Goal: Task Accomplishment & Management: Manage account settings

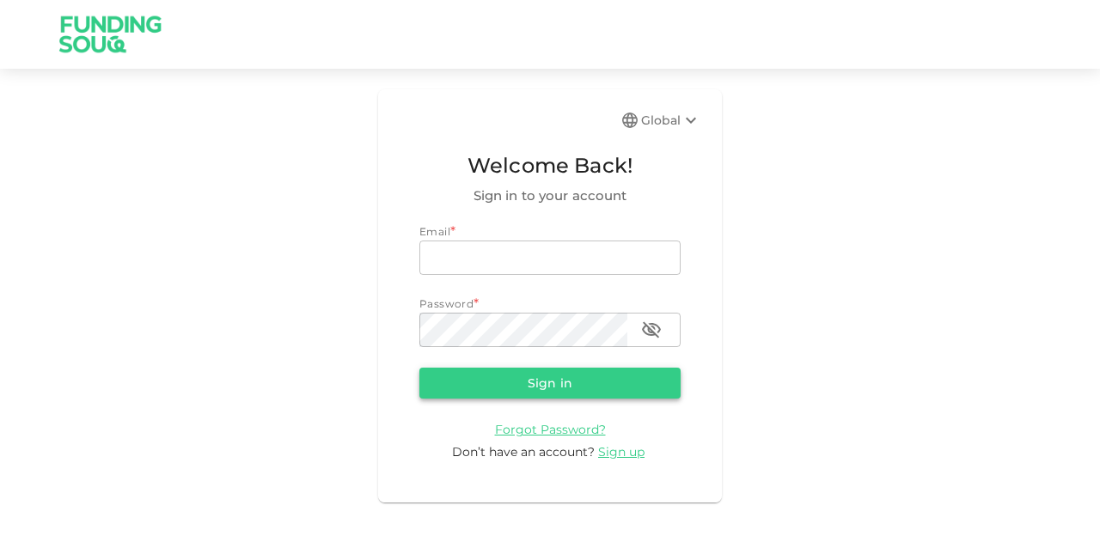
type input "mohanad.y.yasin@hotmail.com"
click at [557, 376] on button "Sign in" at bounding box center [549, 383] width 261 height 31
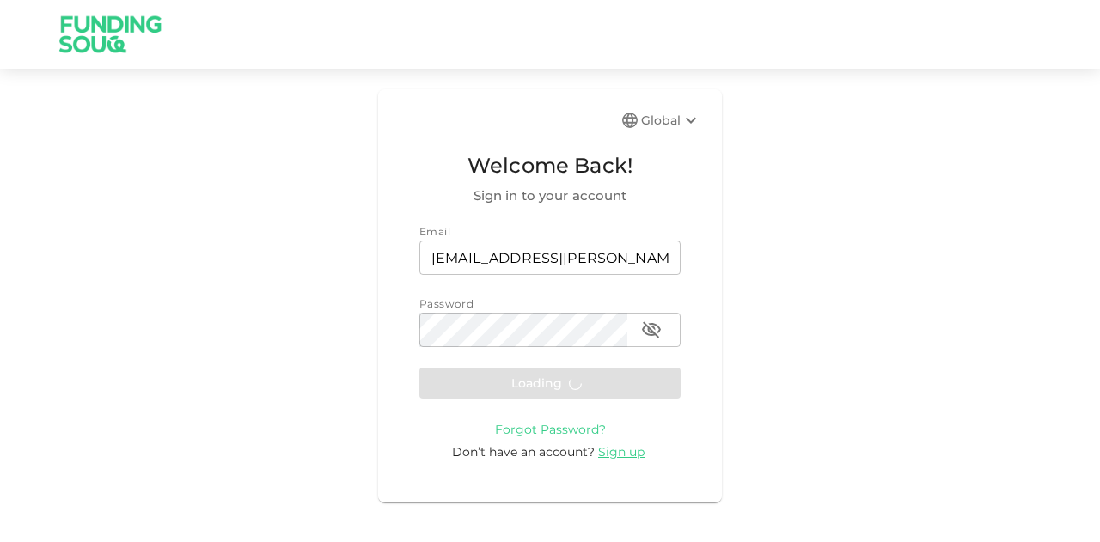
click at [555, 386] on form "Email email mohanad.y.yasin@hotmail.com email Password password password Loadin…" at bounding box center [549, 342] width 261 height 238
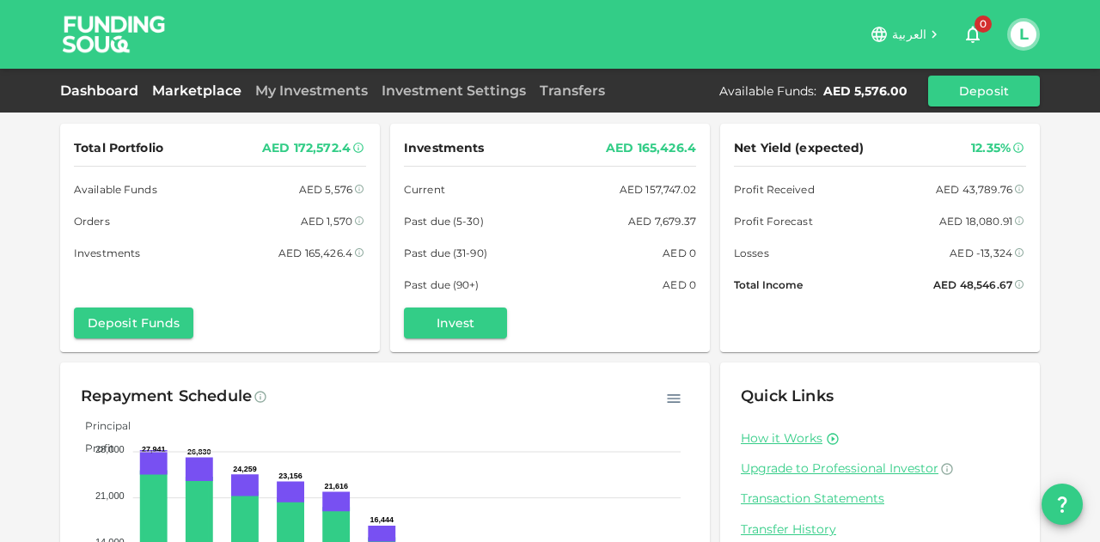
click at [206, 87] on link "Marketplace" at bounding box center [196, 90] width 103 height 16
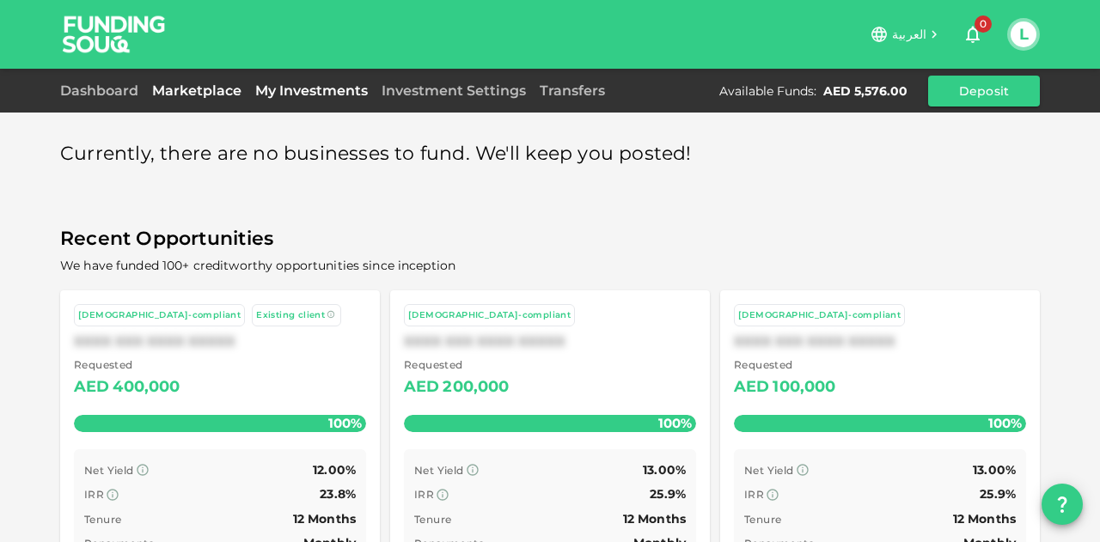
click at [290, 88] on link "My Investments" at bounding box center [311, 90] width 126 height 16
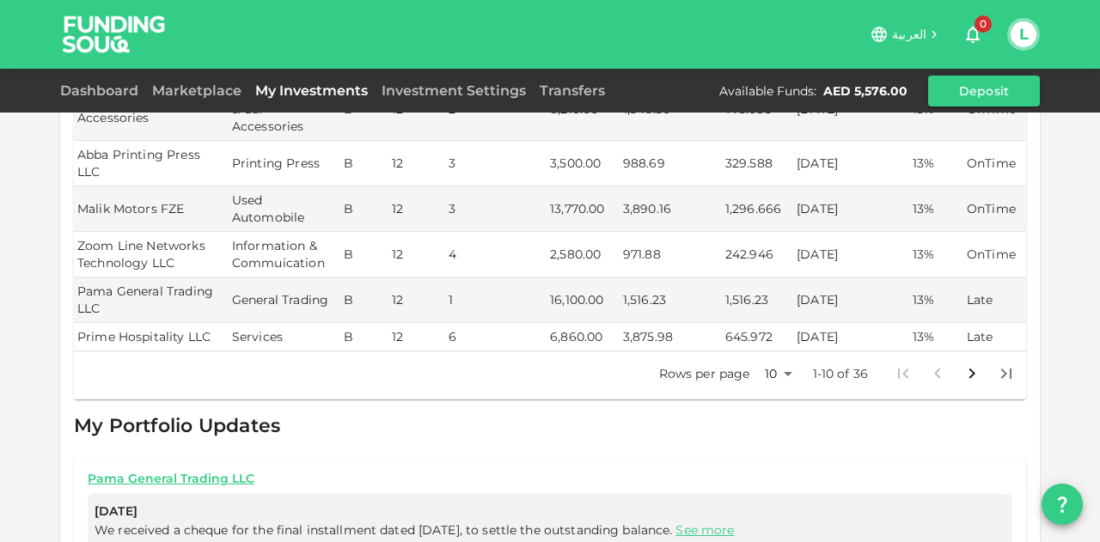
scroll to position [687, 0]
click at [789, 331] on body "العربية 0 L Dashboard Marketplace My Investments Investment Settings Transfers …" at bounding box center [550, 271] width 1100 height 542
click at [775, 414] on li "50" at bounding box center [772, 420] width 52 height 31
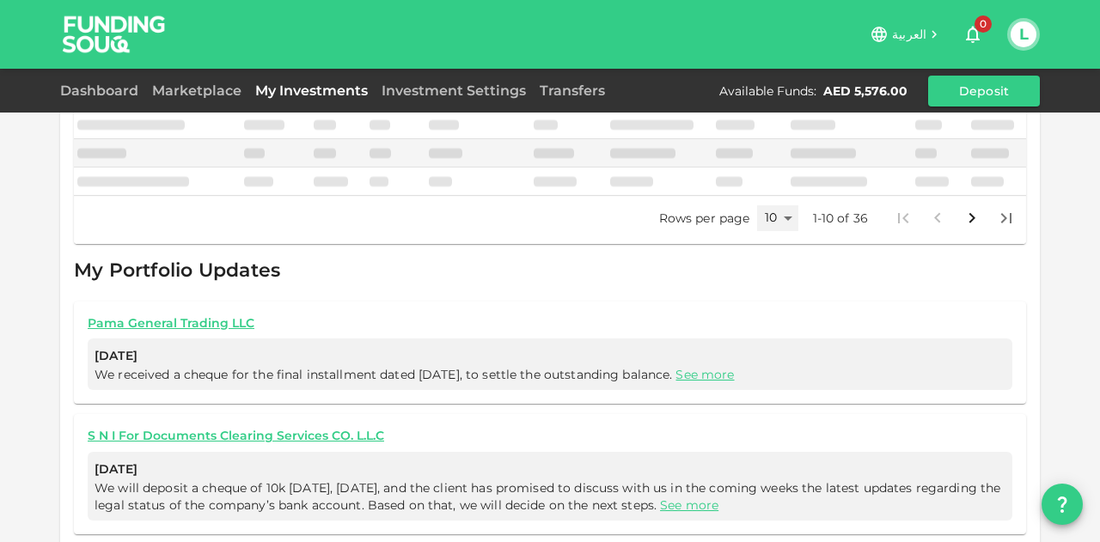
type input "50"
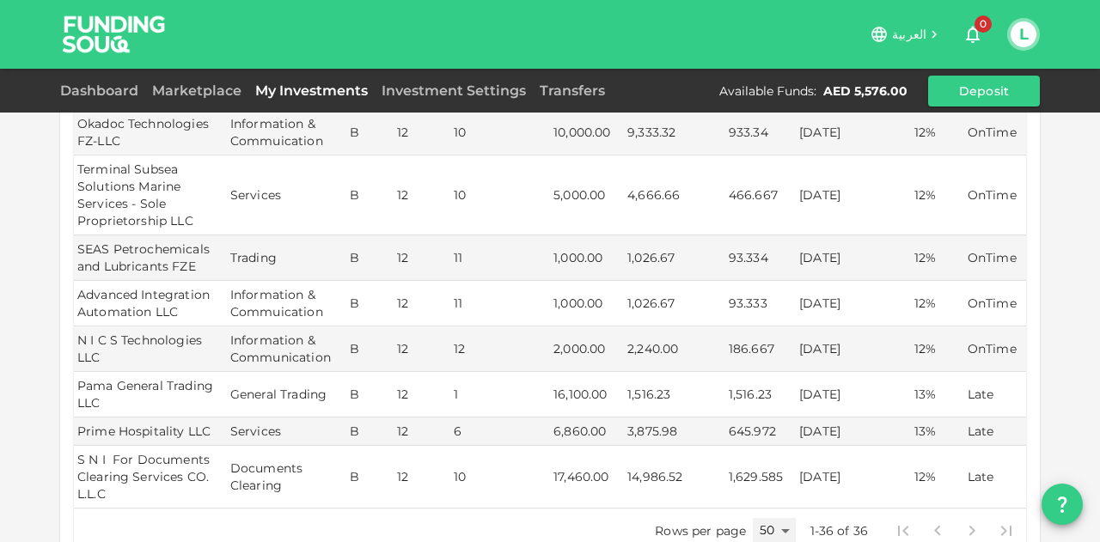
scroll to position [1752, 0]
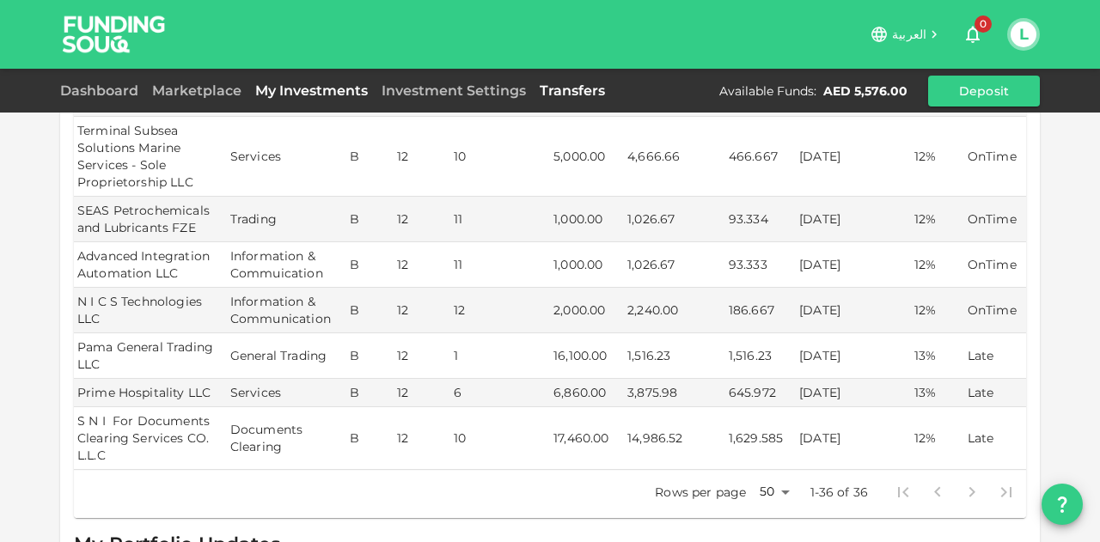
click at [584, 90] on link "Transfers" at bounding box center [572, 90] width 79 height 16
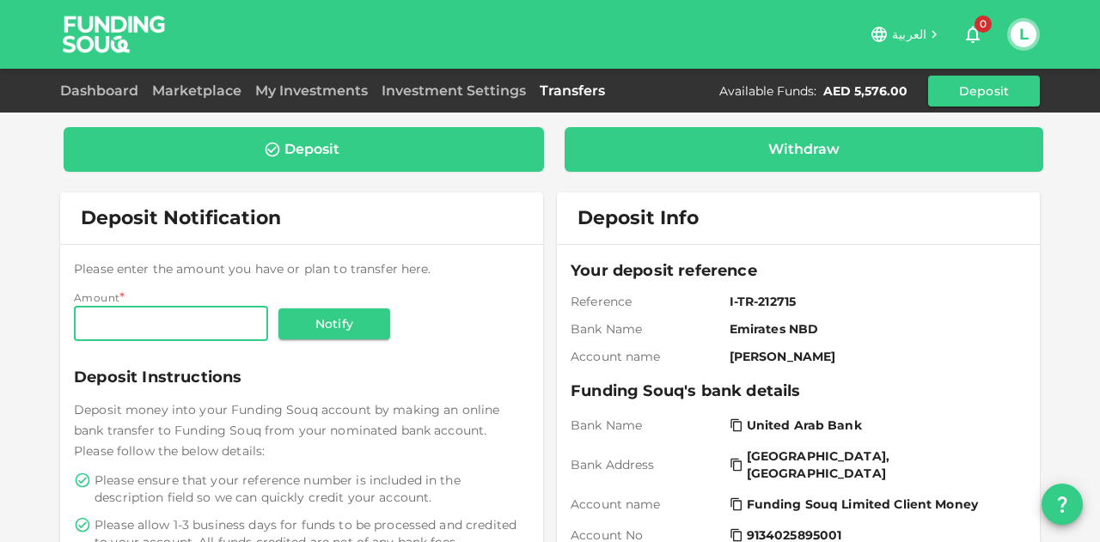
click at [665, 145] on div "Withdraw" at bounding box center [804, 149] width 452 height 17
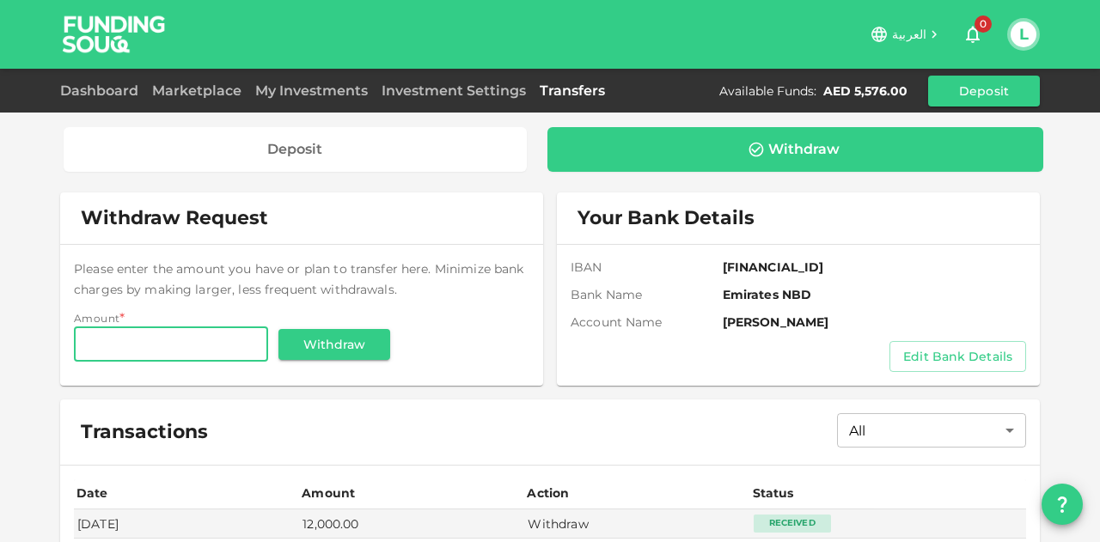
click at [162, 339] on input "Amount" at bounding box center [171, 344] width 194 height 34
click at [193, 355] on input "5,000" at bounding box center [171, 344] width 194 height 34
click at [192, 355] on input "5,000" at bounding box center [171, 344] width 194 height 34
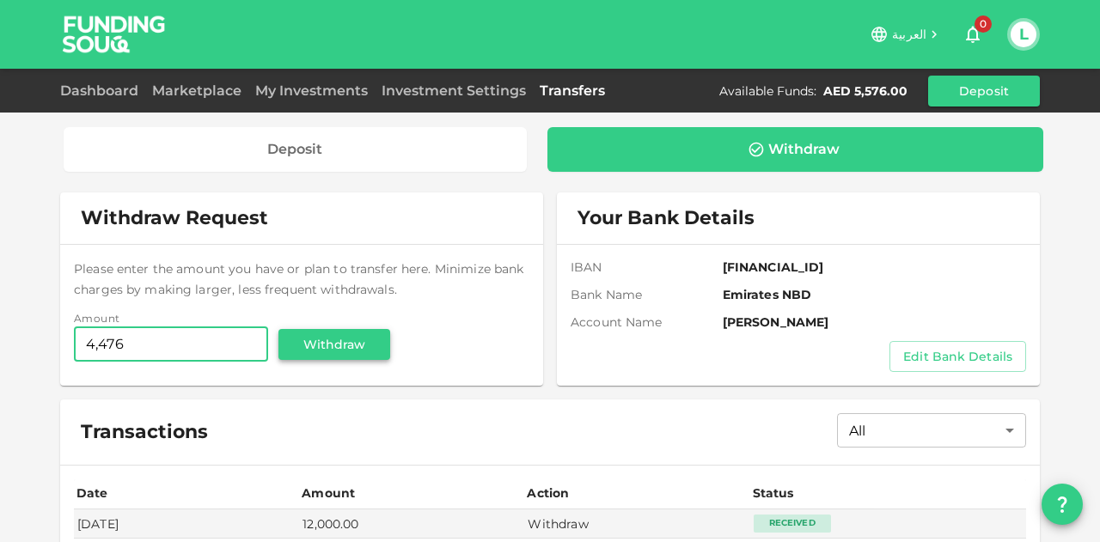
type input "4,476"
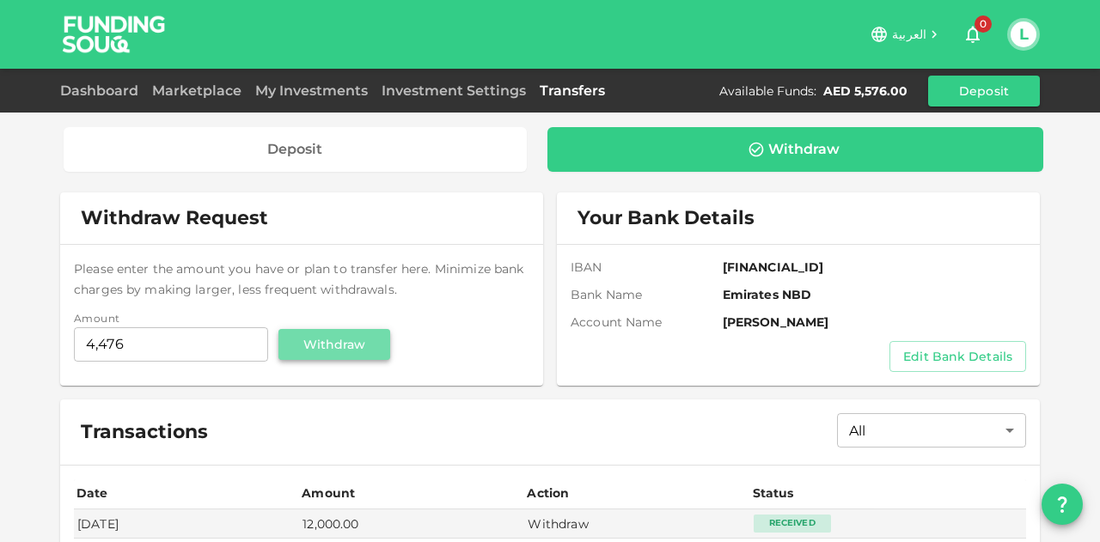
click at [368, 349] on button "Withdraw" at bounding box center [334, 344] width 112 height 31
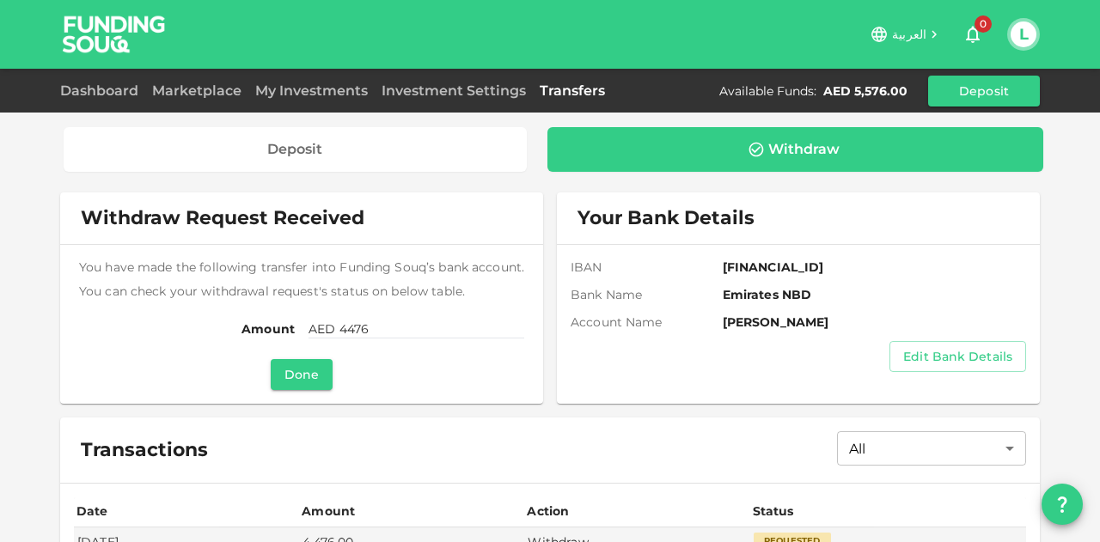
click at [302, 378] on button "Done" at bounding box center [302, 374] width 62 height 31
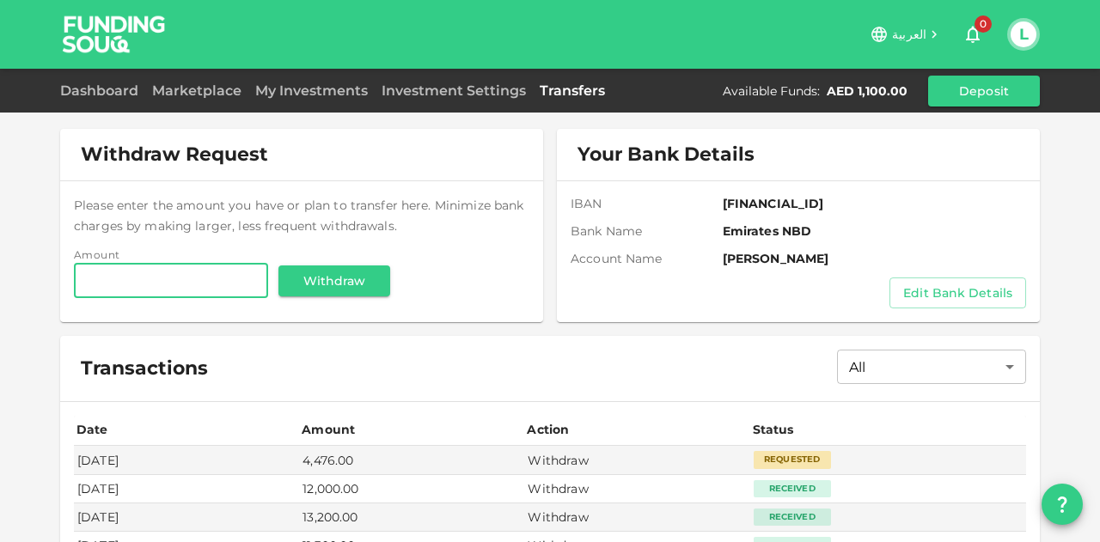
scroll to position [235, 0]
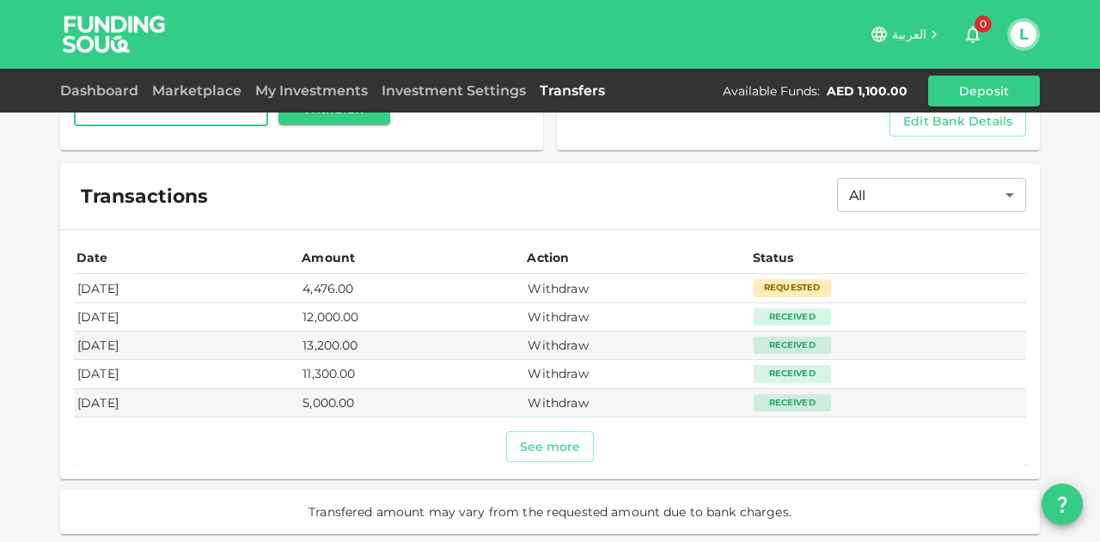
click at [375, 289] on td "4,476.00" at bounding box center [411, 288] width 225 height 28
copy td "4,476.00"
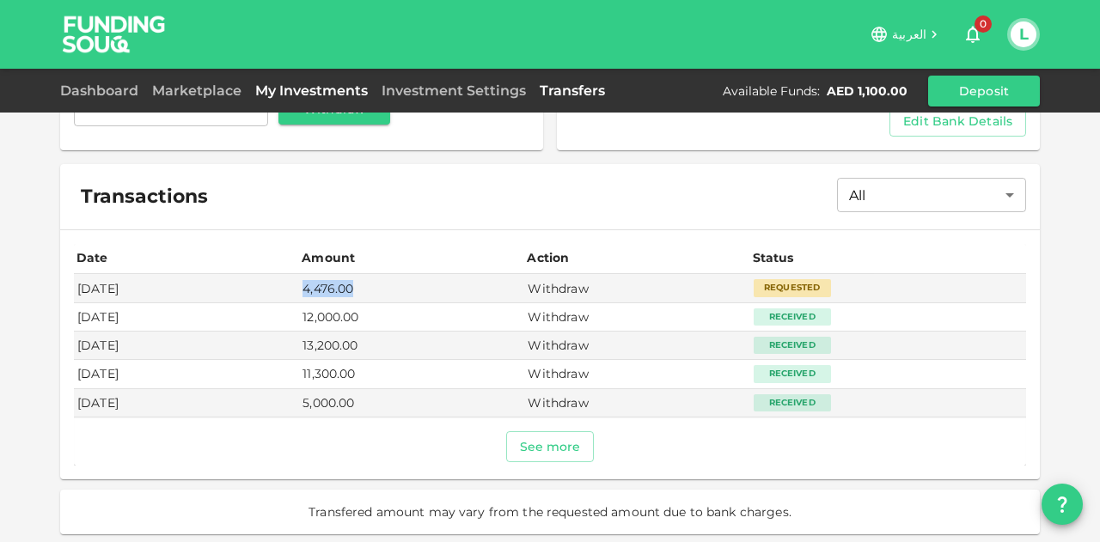
click at [258, 93] on link "My Investments" at bounding box center [311, 90] width 126 height 16
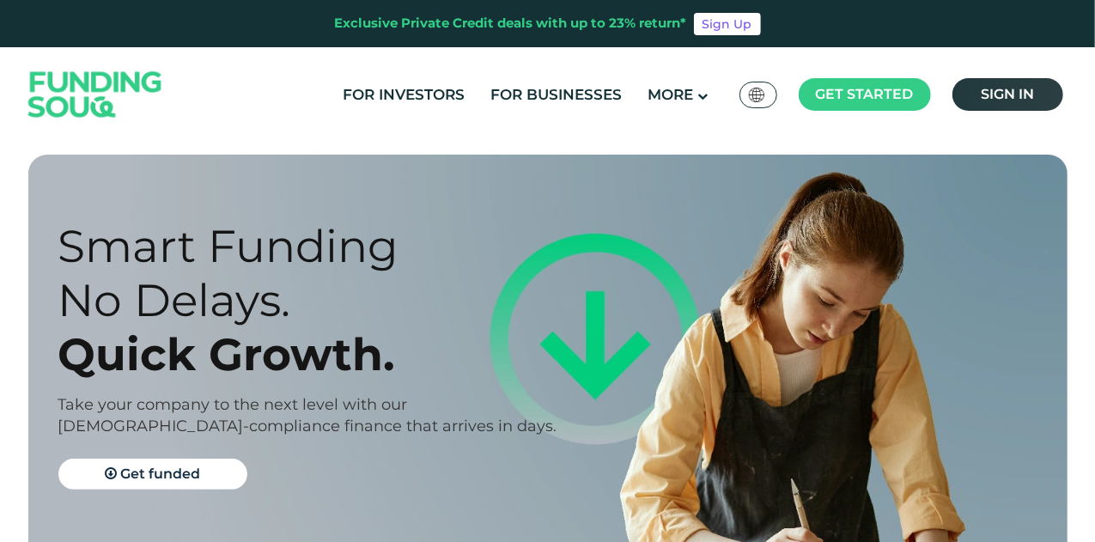
click at [1001, 99] on span "Sign in" at bounding box center [1007, 94] width 53 height 16
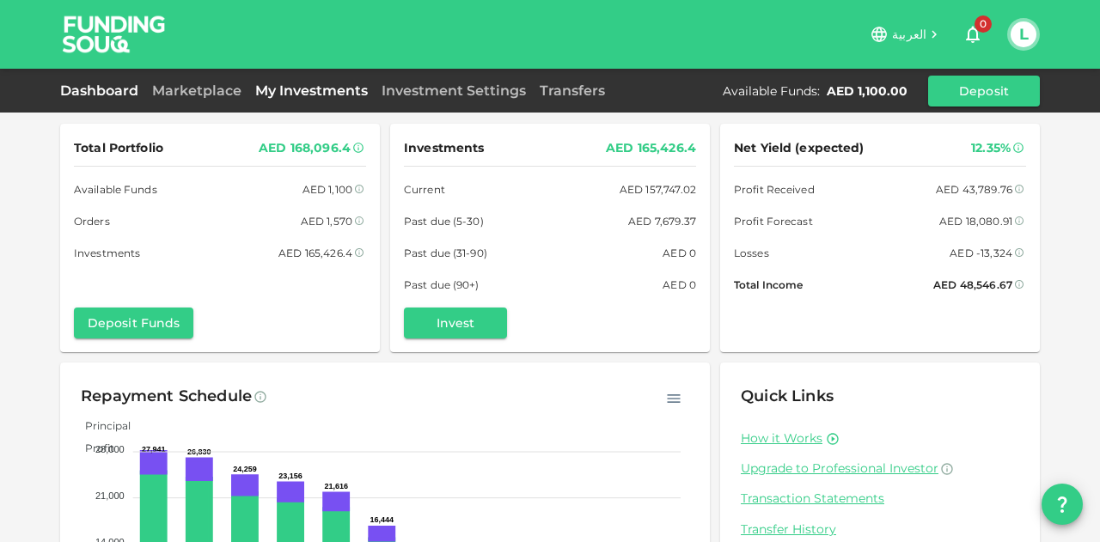
click at [311, 90] on link "My Investments" at bounding box center [311, 90] width 126 height 16
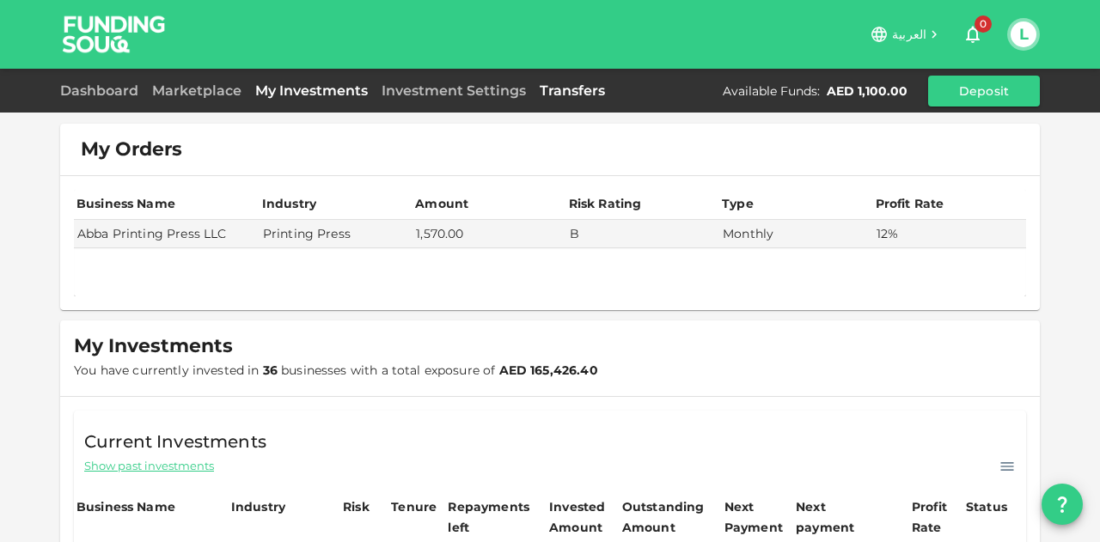
click at [548, 92] on link "Transfers" at bounding box center [572, 90] width 79 height 16
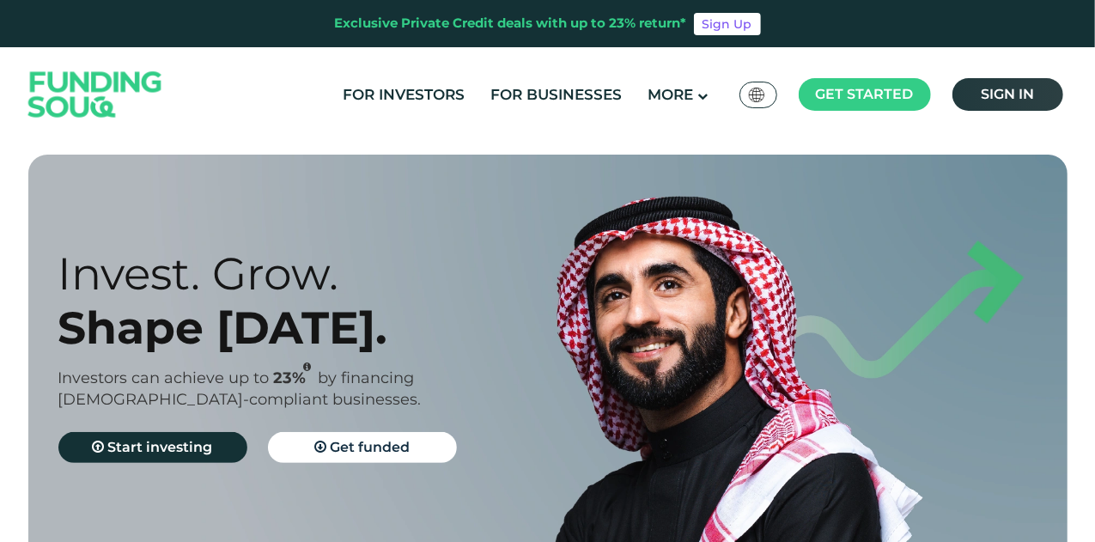
click at [995, 94] on span "Sign in" at bounding box center [1007, 94] width 53 height 16
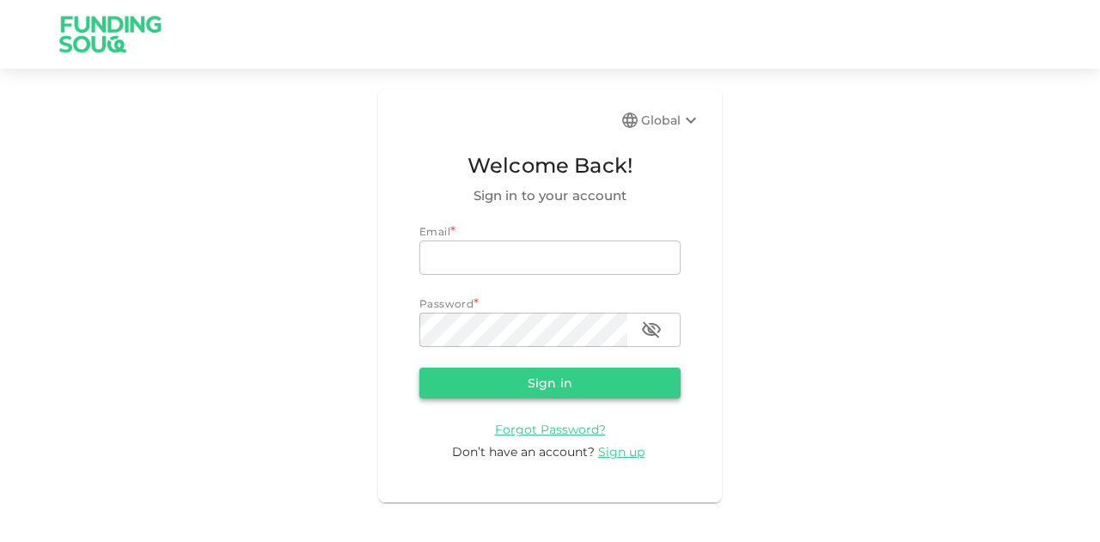
type input "mohanad.y.yasin@hotmail.com"
click at [479, 364] on form "Email * email mohanad.y.yasin@hotmail.com email Password * password password Si…" at bounding box center [549, 342] width 261 height 238
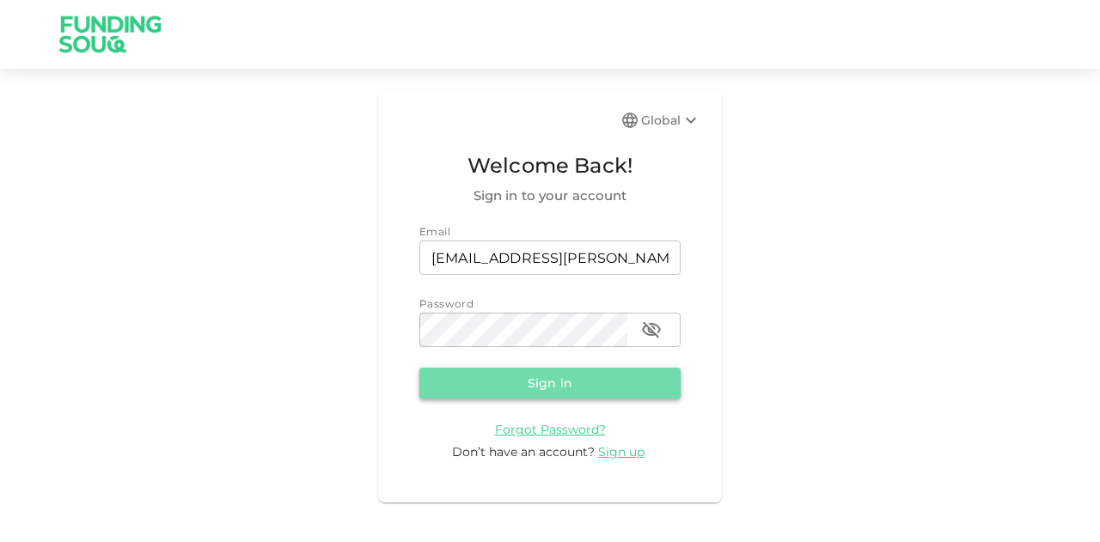
click at [479, 394] on button "Sign in" at bounding box center [549, 383] width 261 height 31
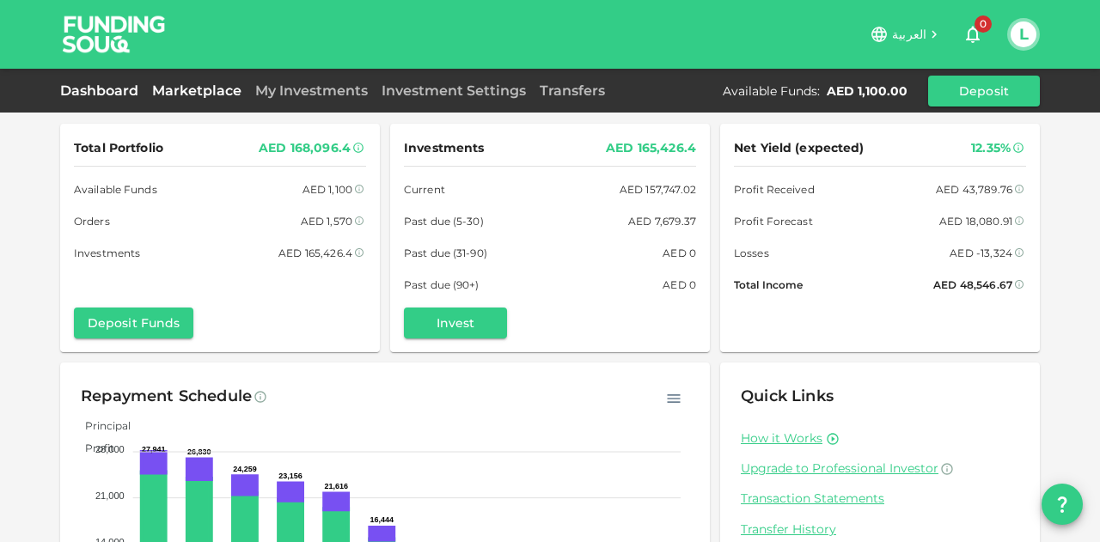
click at [210, 89] on link "Marketplace" at bounding box center [196, 90] width 103 height 16
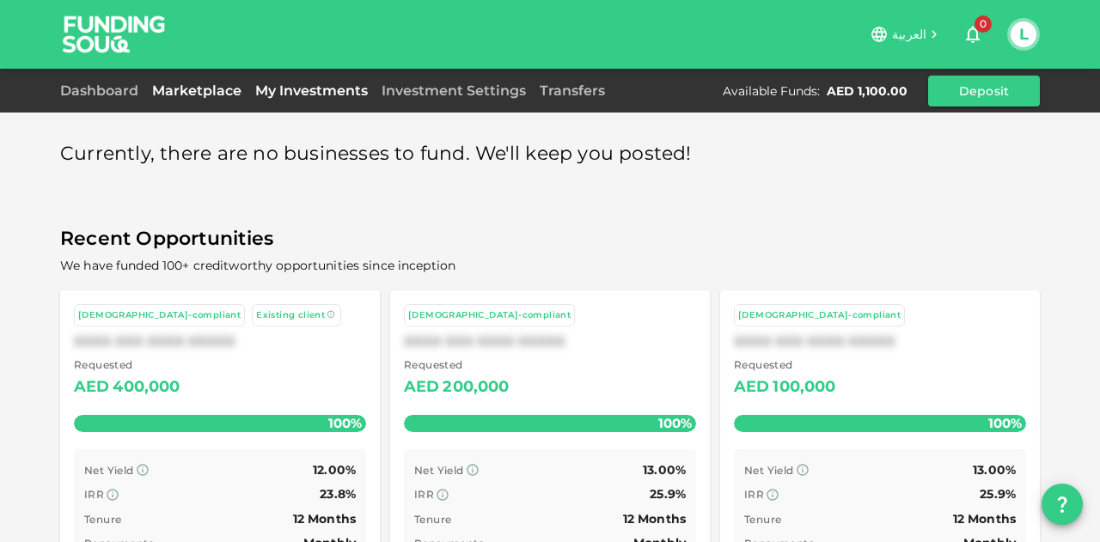
click at [372, 92] on link "My Investments" at bounding box center [311, 90] width 126 height 16
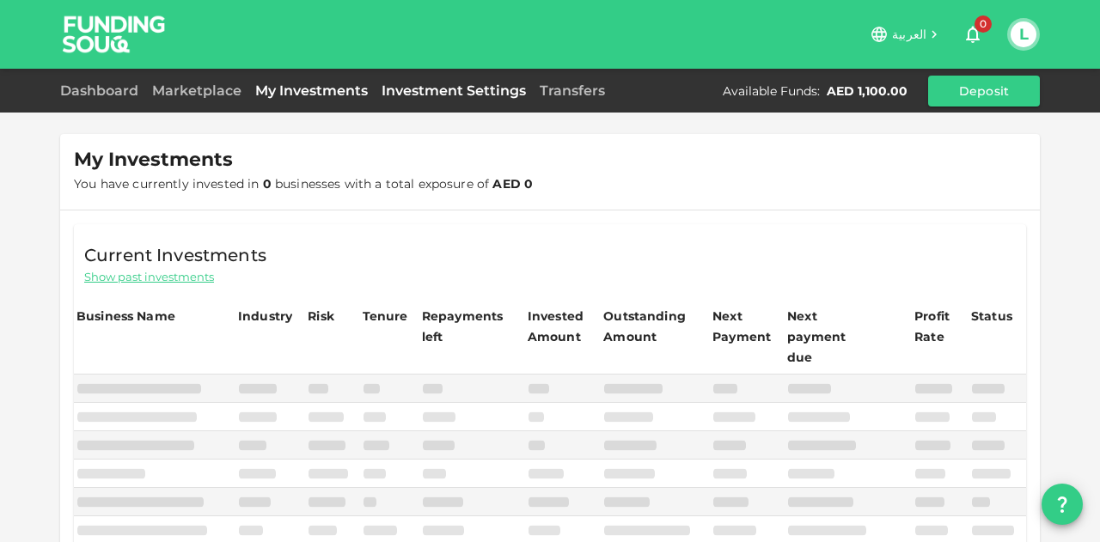
click at [466, 86] on link "Investment Settings" at bounding box center [454, 90] width 158 height 16
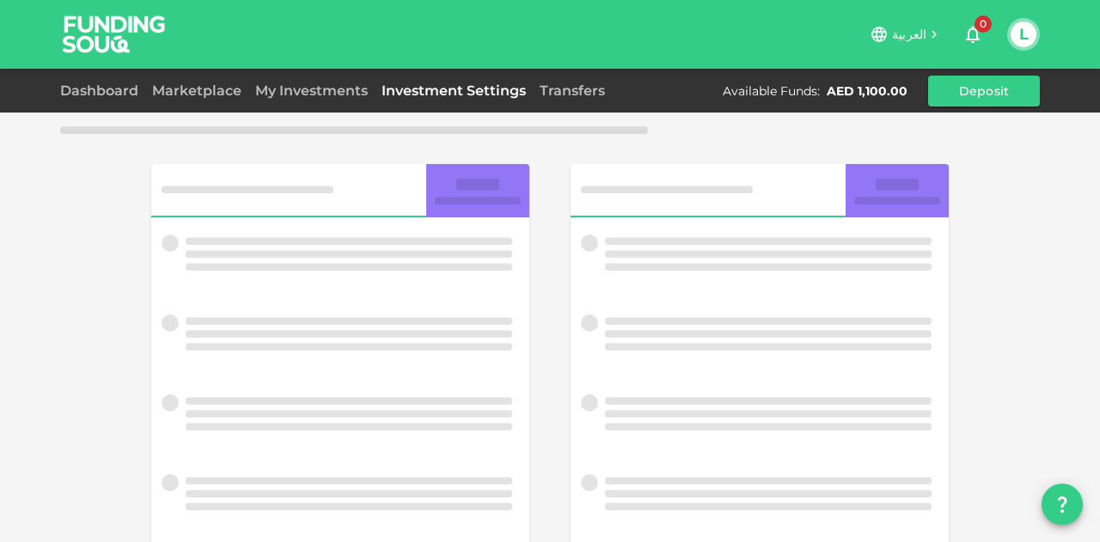
click at [614, 83] on div "Dashboard Marketplace My Investments Investment Settings Transfers Available Fu…" at bounding box center [549, 91] width 979 height 31
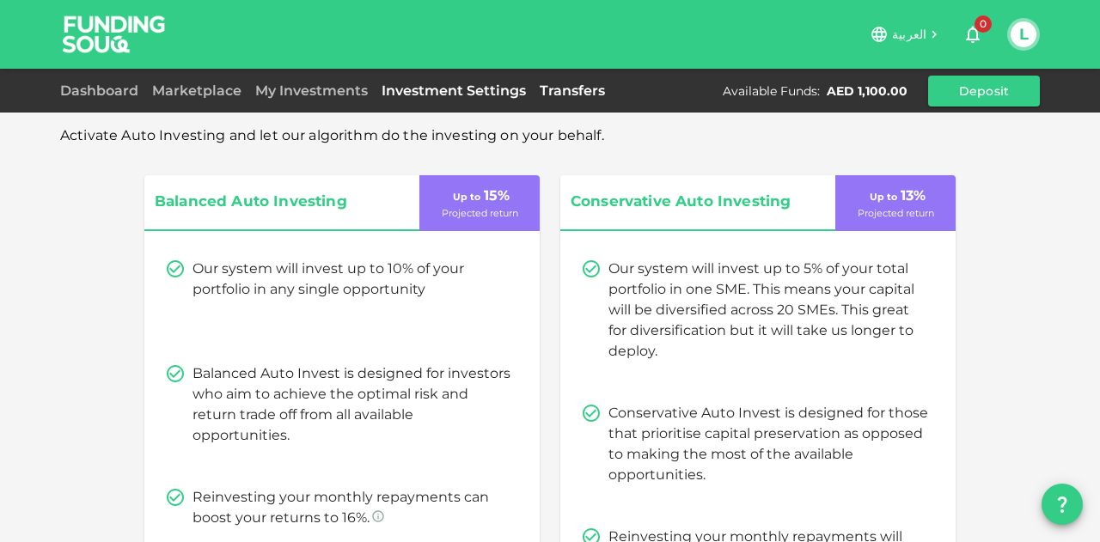
click at [542, 85] on link "Transfers" at bounding box center [572, 90] width 79 height 16
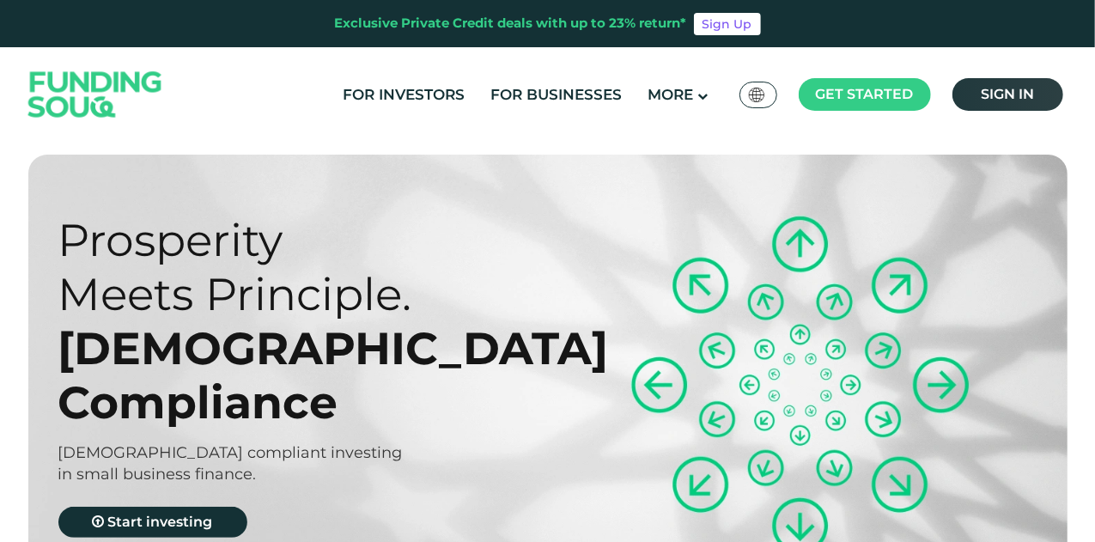
click at [978, 98] on link "Sign in" at bounding box center [1008, 94] width 111 height 33
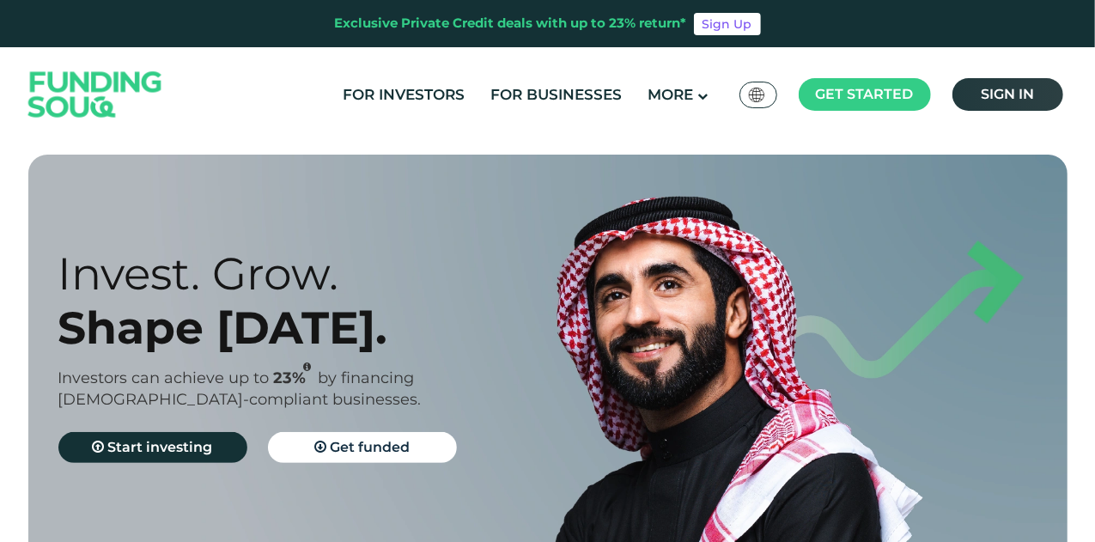
click at [1033, 95] on span "Sign in" at bounding box center [1007, 94] width 53 height 16
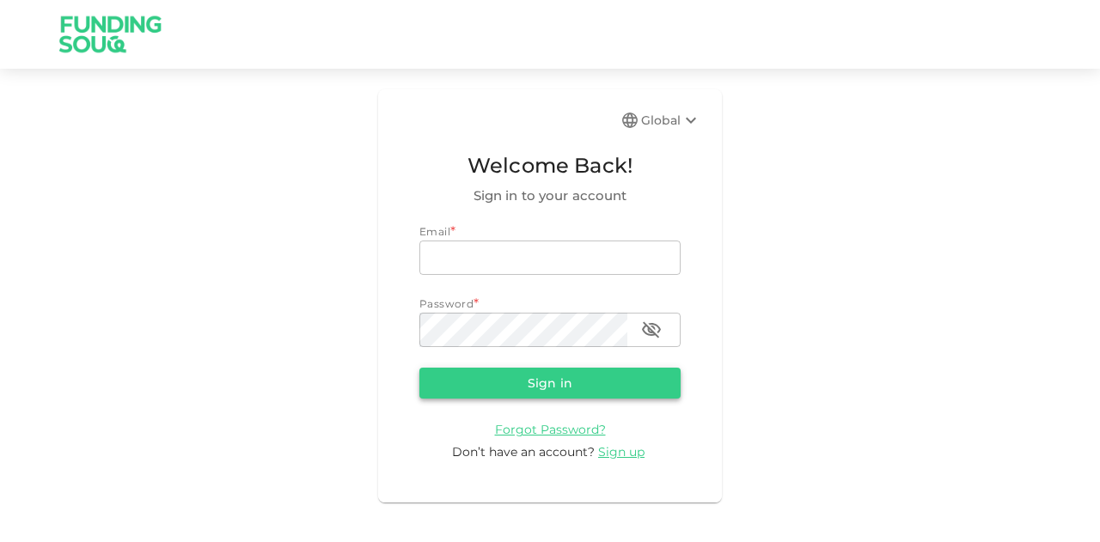
type input "[EMAIL_ADDRESS][PERSON_NAME][DOMAIN_NAME]"
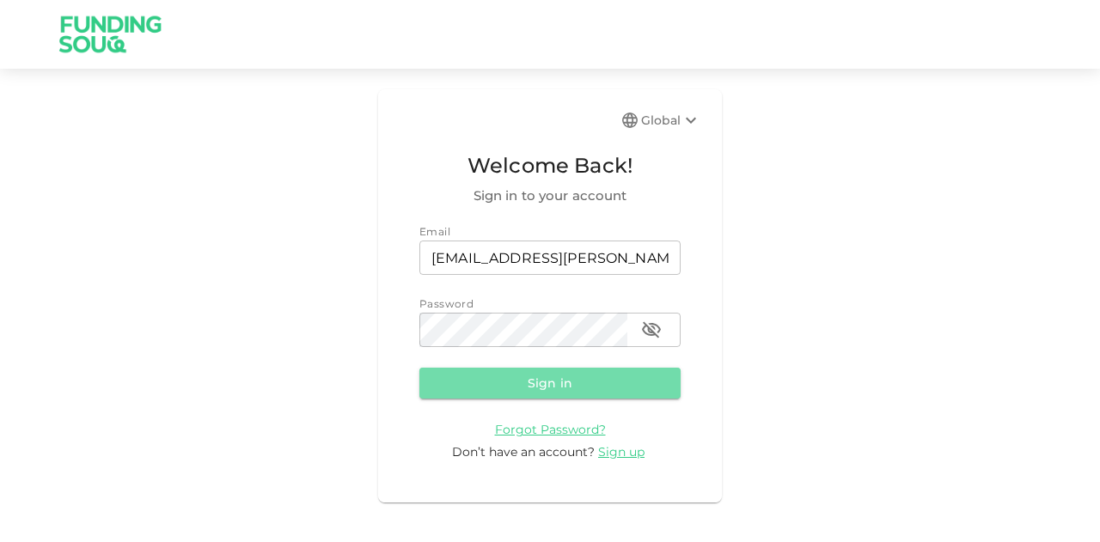
click at [496, 381] on button "Sign in" at bounding box center [549, 383] width 261 height 31
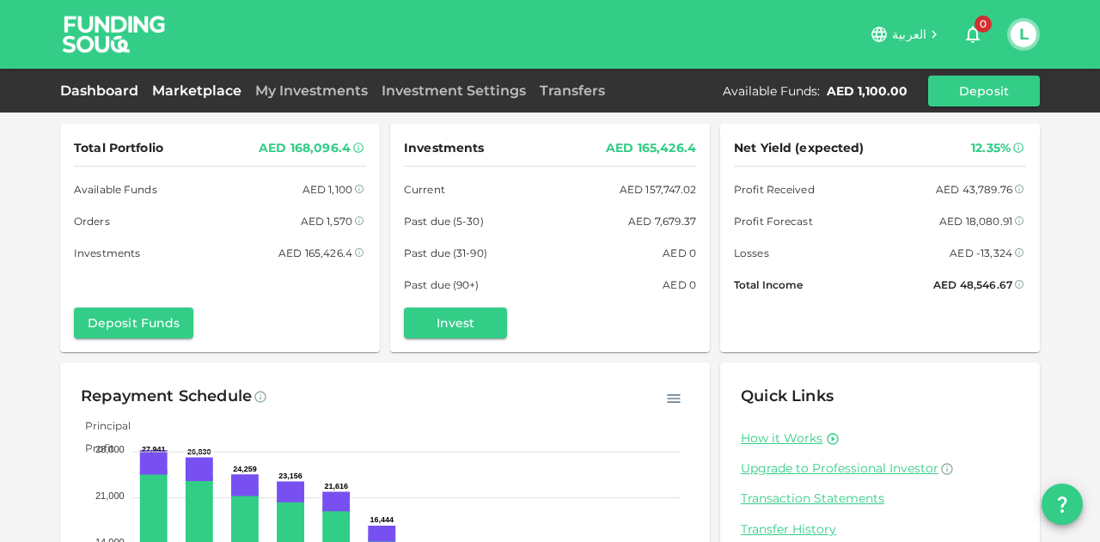
click at [218, 93] on link "Marketplace" at bounding box center [196, 90] width 103 height 16
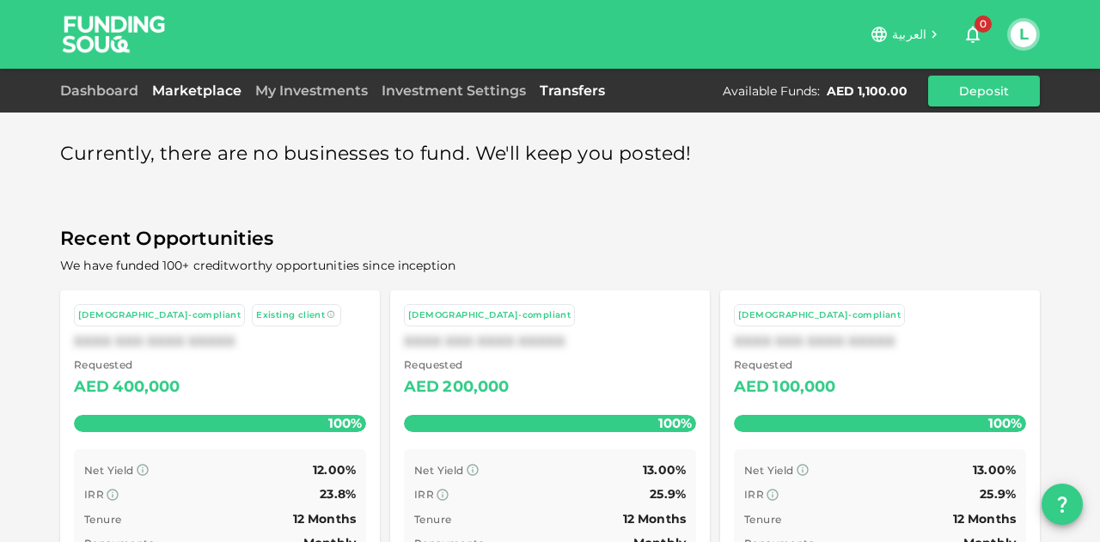
click at [583, 95] on link "Transfers" at bounding box center [572, 90] width 79 height 16
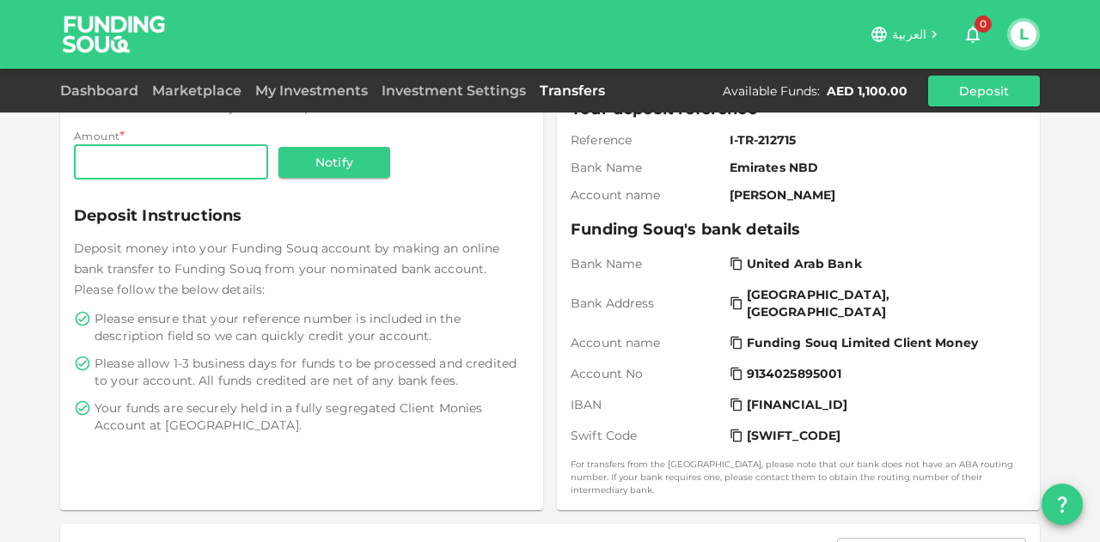
scroll to position [429, 0]
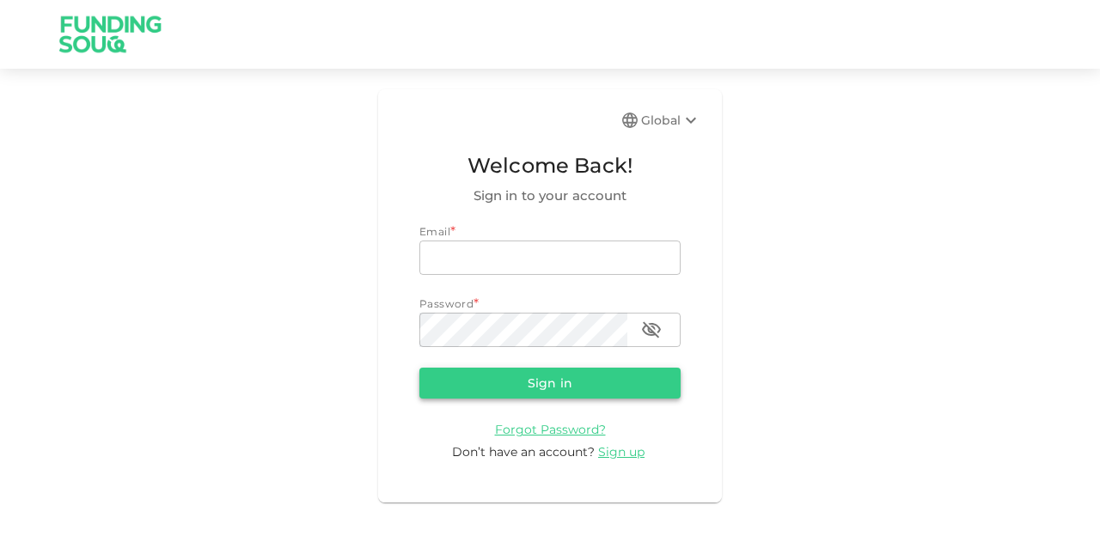
type input "[EMAIL_ADDRESS][PERSON_NAME][DOMAIN_NAME]"
click at [600, 393] on button "Sign in" at bounding box center [549, 383] width 261 height 31
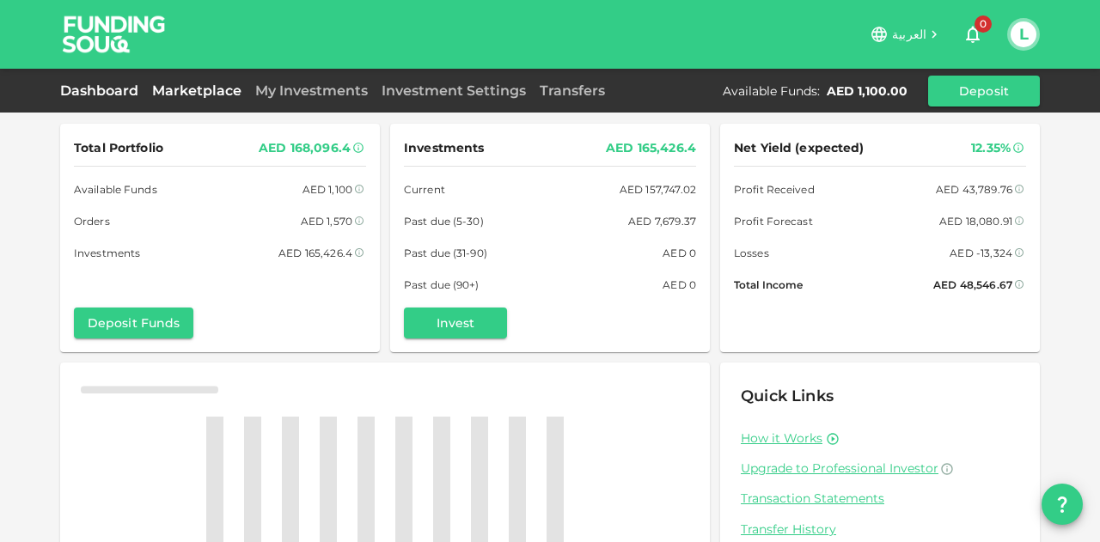
click at [231, 94] on link "Marketplace" at bounding box center [196, 90] width 103 height 16
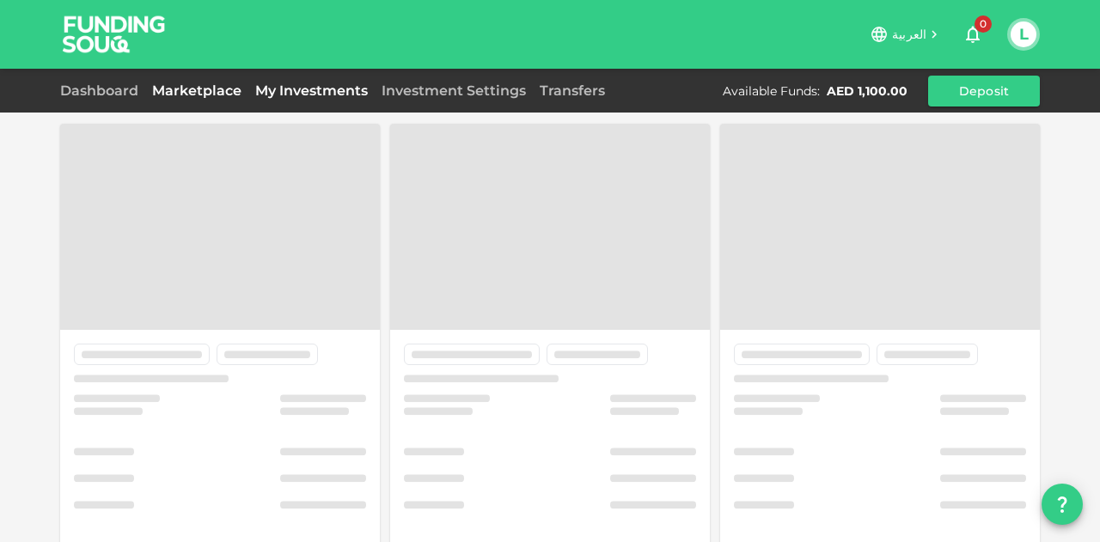
click at [315, 94] on link "My Investments" at bounding box center [311, 90] width 126 height 16
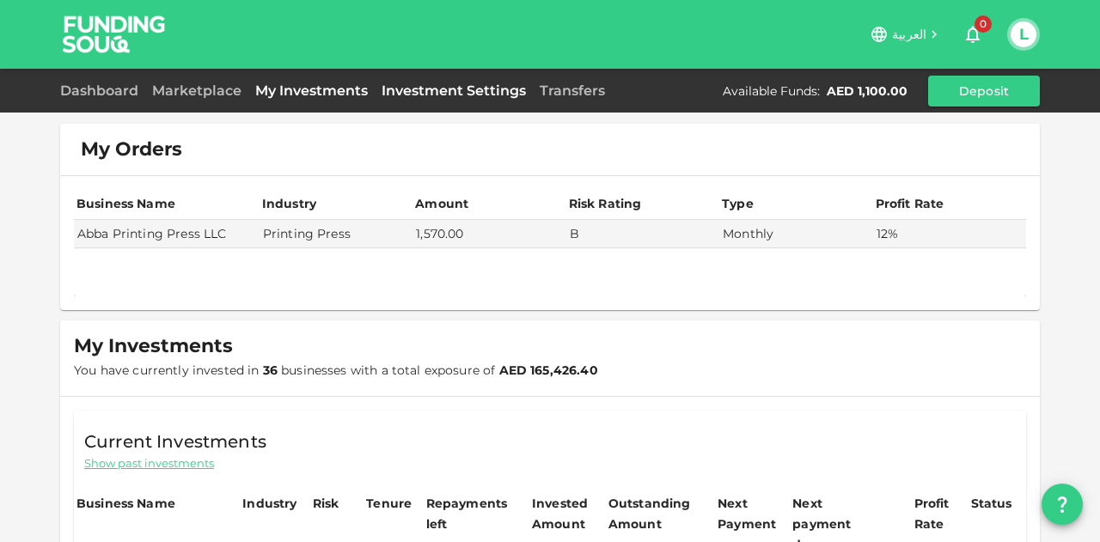
click at [448, 93] on link "Investment Settings" at bounding box center [454, 90] width 158 height 16
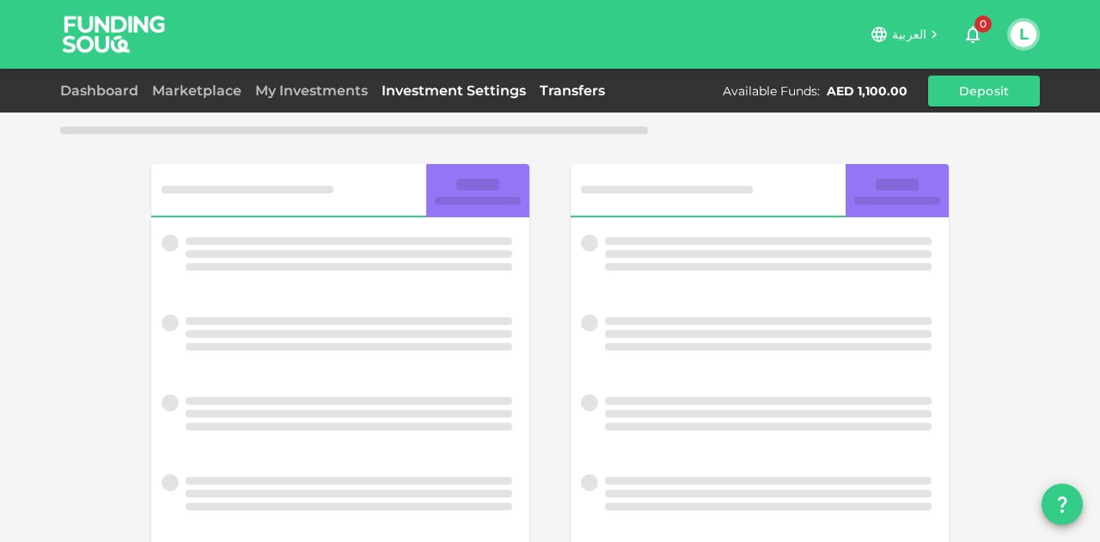
click at [576, 92] on link "Transfers" at bounding box center [572, 90] width 79 height 16
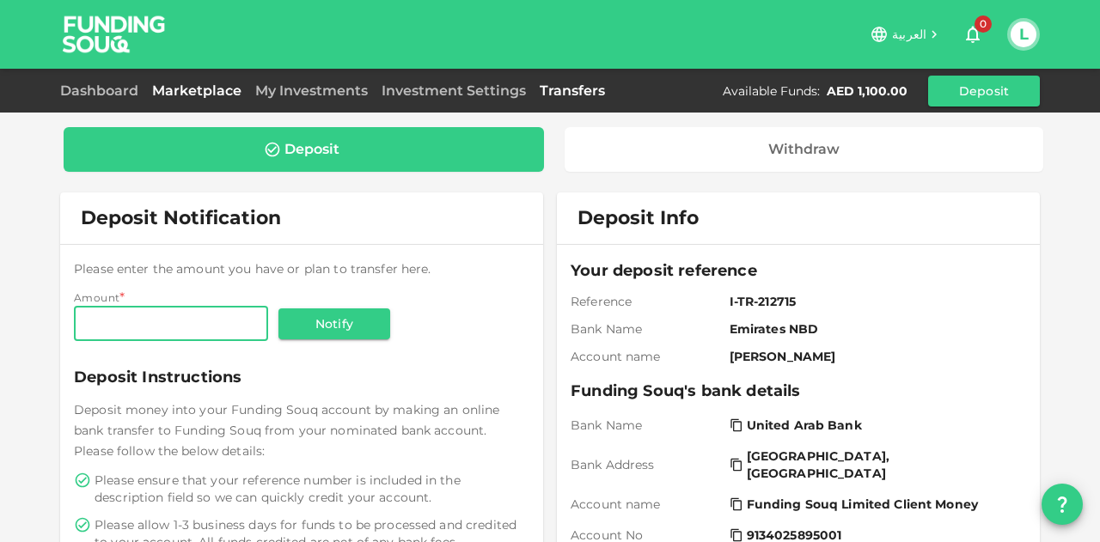
click at [192, 89] on link "Marketplace" at bounding box center [196, 90] width 103 height 16
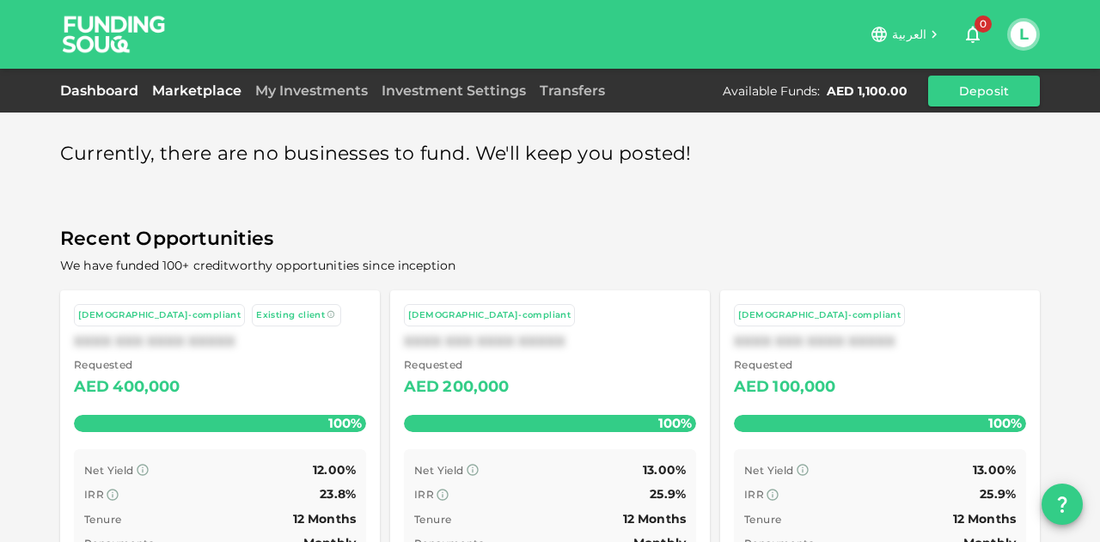
click at [98, 94] on link "Dashboard" at bounding box center [102, 90] width 85 height 16
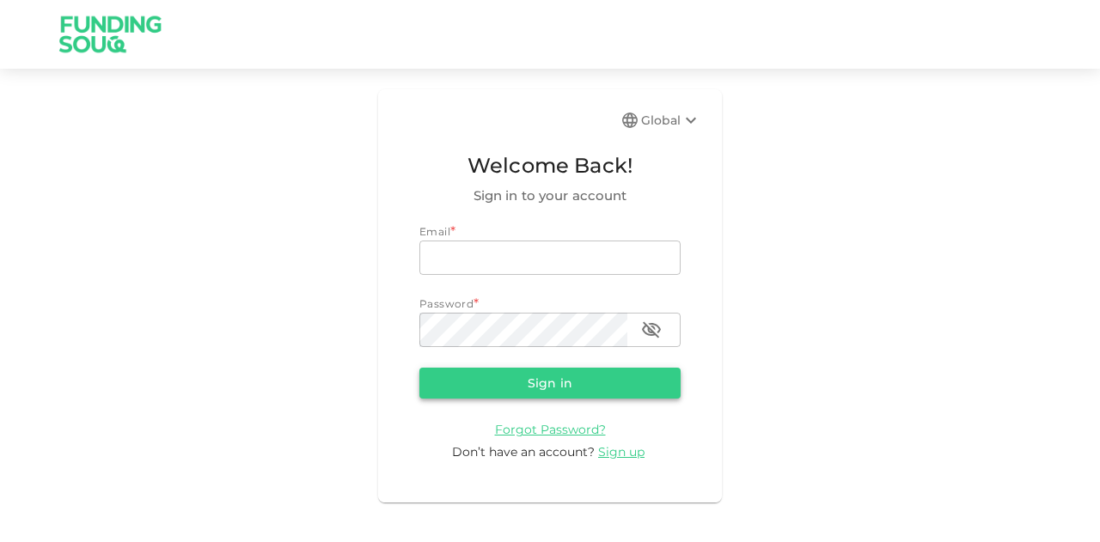
type input "[EMAIL_ADDRESS][PERSON_NAME][DOMAIN_NAME]"
click at [511, 379] on button "Sign in" at bounding box center [549, 383] width 261 height 31
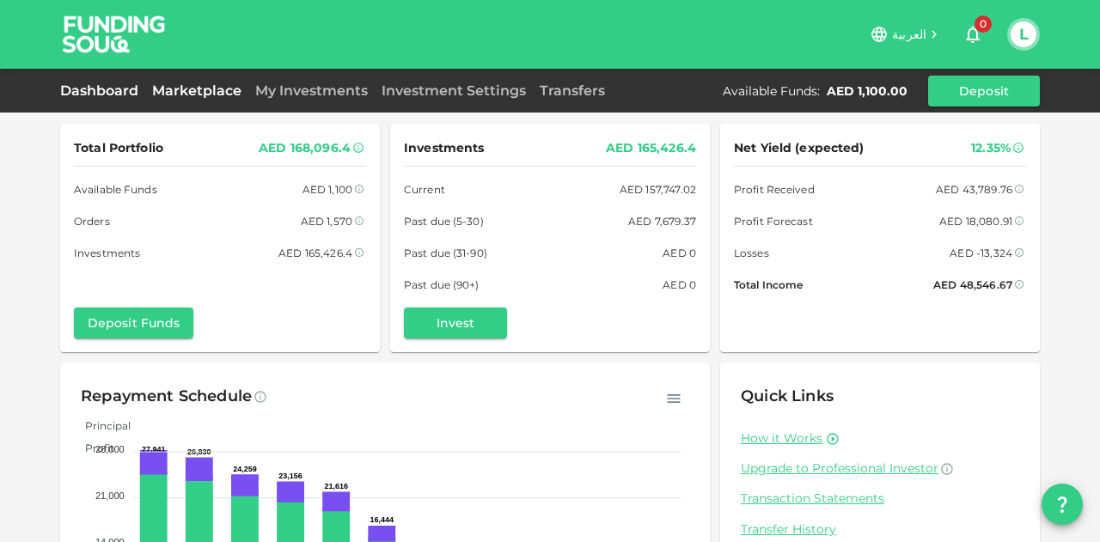
click at [225, 97] on link "Marketplace" at bounding box center [196, 90] width 103 height 16
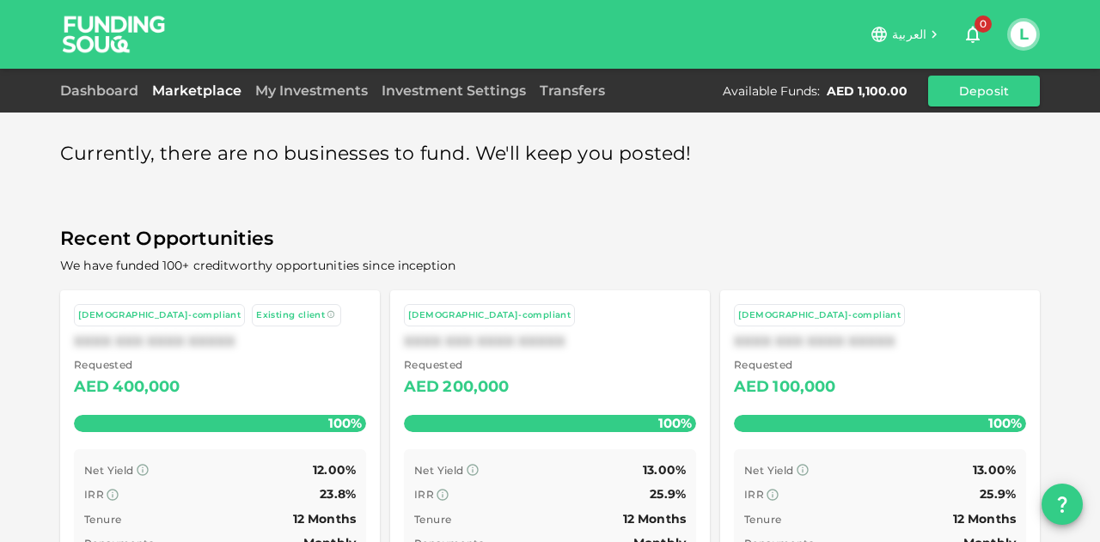
click at [309, 77] on div "Dashboard Marketplace My Investments Investment Settings Transfers Available Fu…" at bounding box center [549, 91] width 979 height 31
click at [309, 78] on div "Dashboard Marketplace My Investments Investment Settings Transfers Available Fu…" at bounding box center [549, 91] width 979 height 31
click at [313, 94] on link "My Investments" at bounding box center [311, 90] width 126 height 16
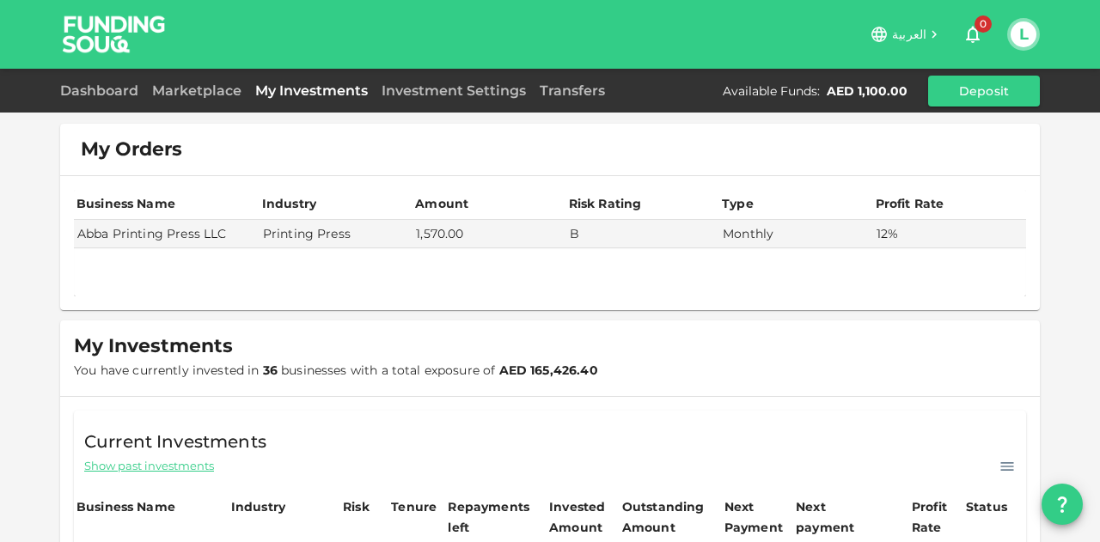
click at [295, 93] on link "My Investments" at bounding box center [311, 90] width 126 height 16
